Goal: Find specific page/section: Find specific page/section

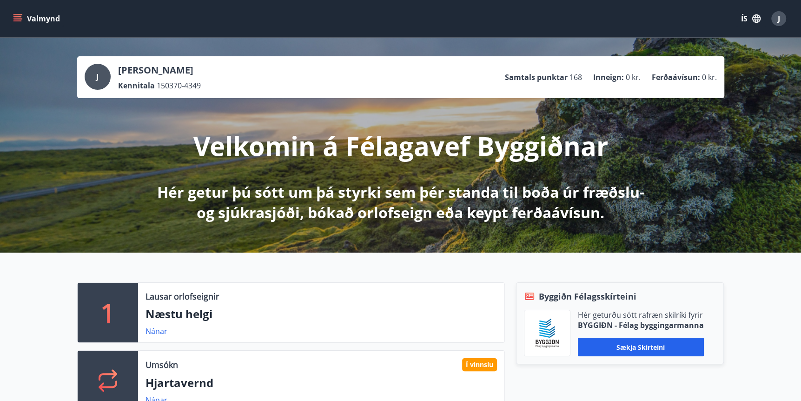
click at [20, 16] on icon "menu" at bounding box center [17, 16] width 8 height 1
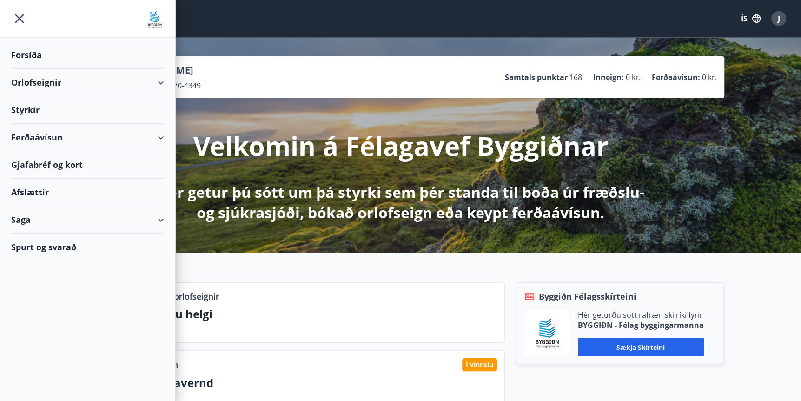
click at [29, 218] on div "Saga" at bounding box center [87, 219] width 153 height 27
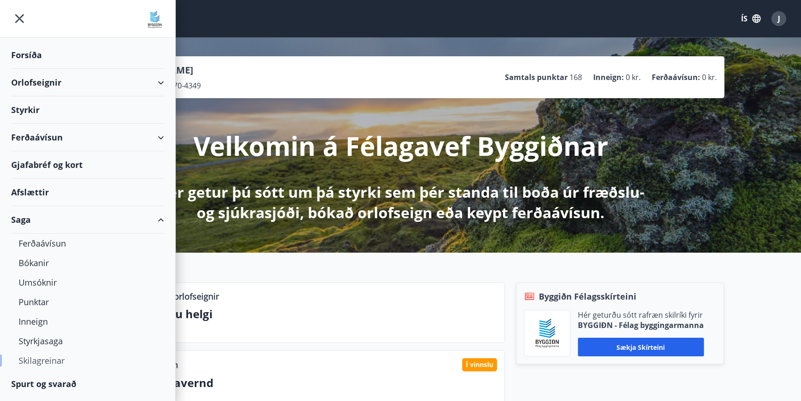
click at [47, 360] on div "Skilagreinar" at bounding box center [88, 361] width 138 height 20
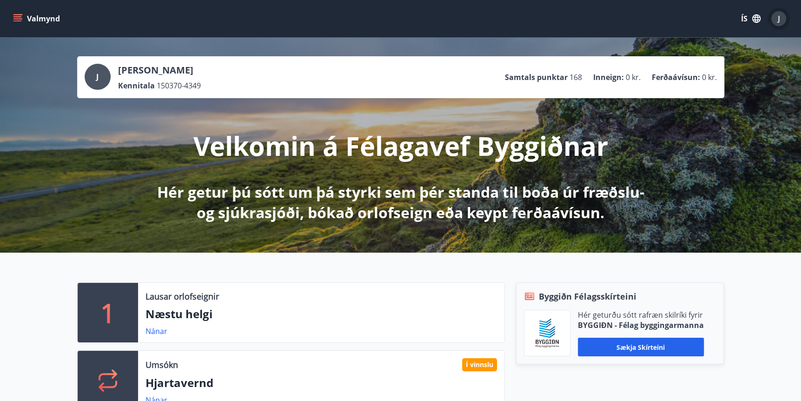
click at [779, 18] on span "J" at bounding box center [779, 18] width 2 height 10
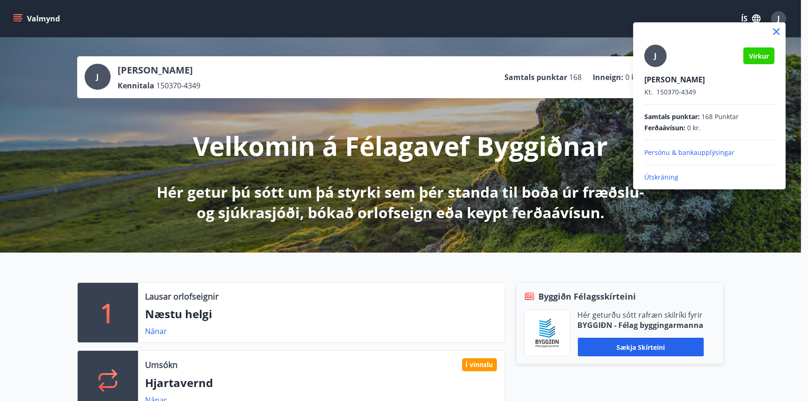
click at [708, 151] on p "Persónu & bankaupplýsingar" at bounding box center [710, 152] width 130 height 9
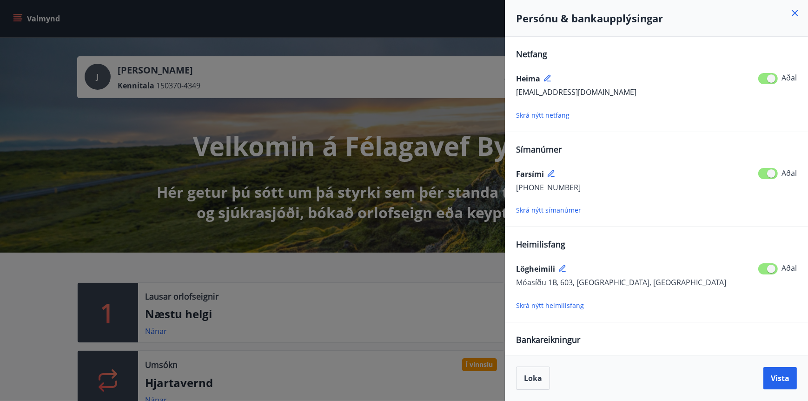
click at [795, 15] on icon at bounding box center [795, 12] width 11 height 11
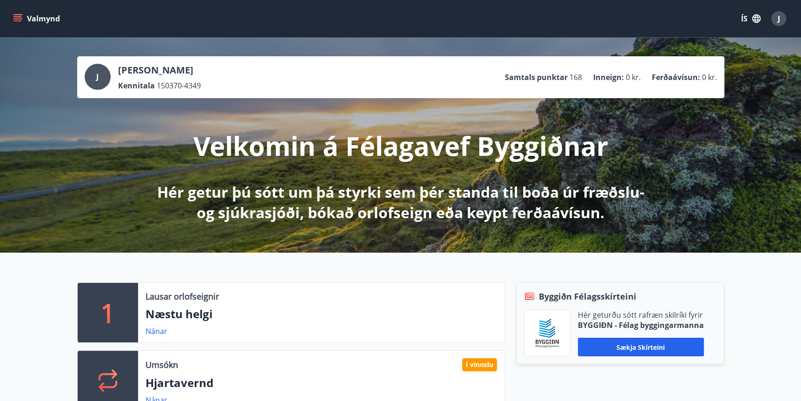
drag, startPoint x: 119, startPoint y: 70, endPoint x: 221, endPoint y: 71, distance: 102.3
click at [221, 71] on div "J [PERSON_NAME] 150370-4349 Samtals punktar 168 Inneign : 0 kr. Ferðaávísun : 0…" at bounding box center [401, 77] width 632 height 27
drag, startPoint x: 221, startPoint y: 71, endPoint x: 205, endPoint y: 72, distance: 16.8
copy p "[PERSON_NAME]"
click at [5, 13] on div "Valmynd ÍS J" at bounding box center [400, 18] width 801 height 37
